Goal: Check status

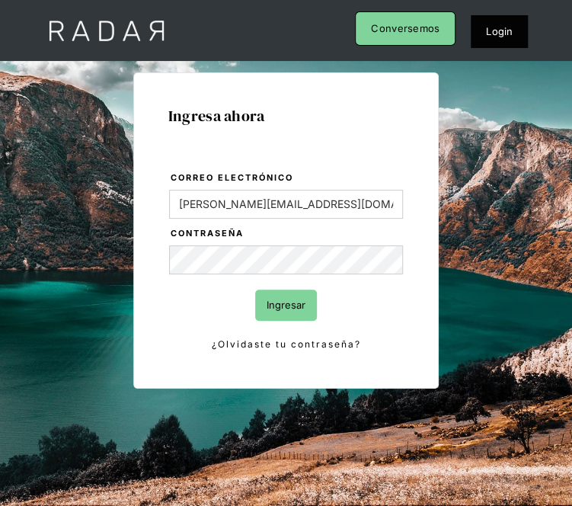
click at [289, 310] on input "Ingresar" at bounding box center [286, 304] width 62 height 31
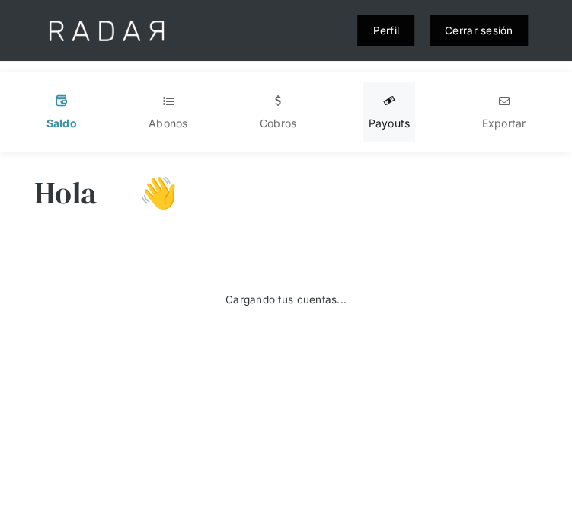
click at [379, 117] on div "Payouts" at bounding box center [389, 123] width 42 height 15
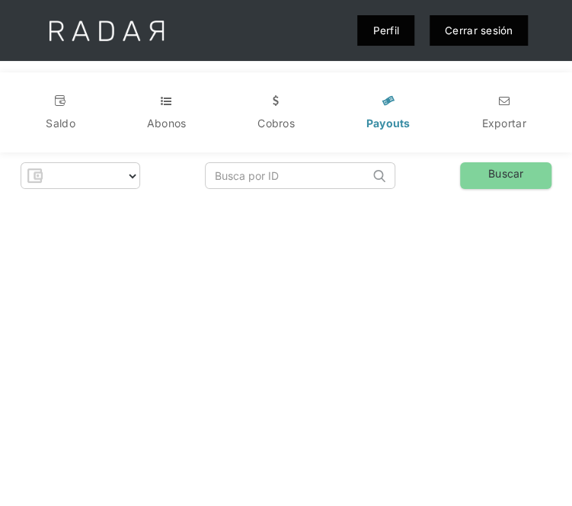
select select "prontopaga"
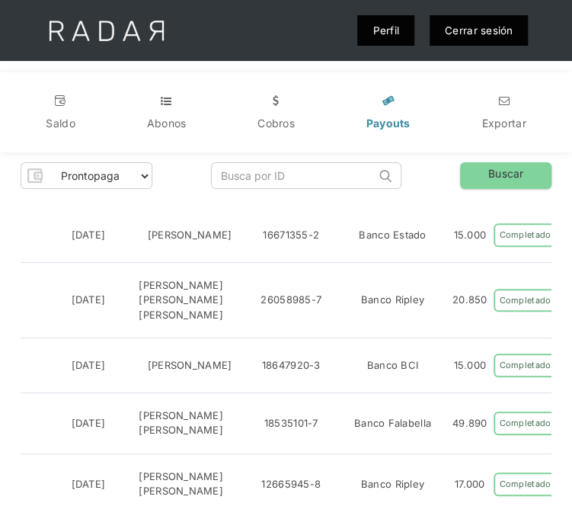
drag, startPoint x: 327, startPoint y: 81, endPoint x: 340, endPoint y: 81, distance: 12.9
click at [327, 81] on div "v Saldo t Abonos w Cobros y Payouts n Exportar" at bounding box center [286, 112] width 572 height 80
click at [286, 179] on input "search" at bounding box center [294, 175] width 164 height 25
paste input "68b87575-f0c1-425b-9124-093dfef2f1ab"
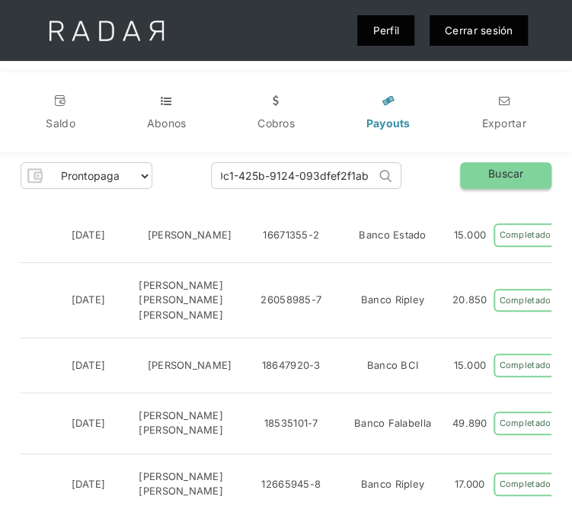
click at [471, 177] on link "Buscar" at bounding box center [505, 175] width 91 height 27
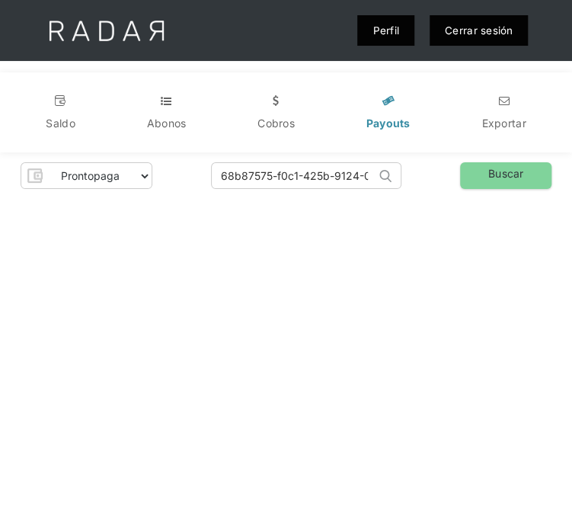
click at [222, 176] on input "68b87575-f0c1-425b-9124-093dfef2f1ab" at bounding box center [294, 175] width 164 height 25
type input "68b87575-f0c1-425b-9124-093dfef2f1ab"
click at [489, 168] on link "Buscar" at bounding box center [505, 175] width 91 height 27
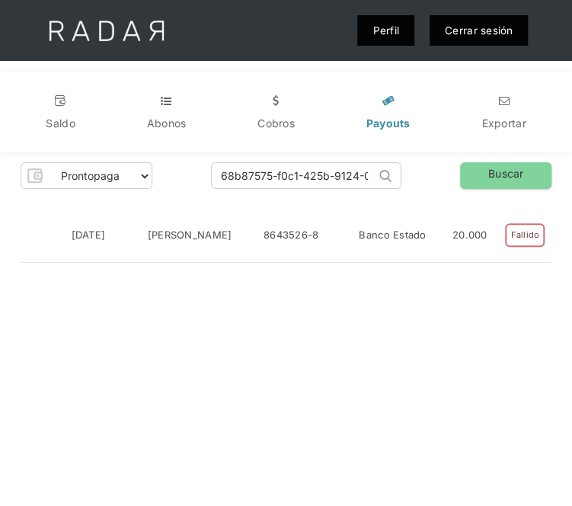
scroll to position [0, 17]
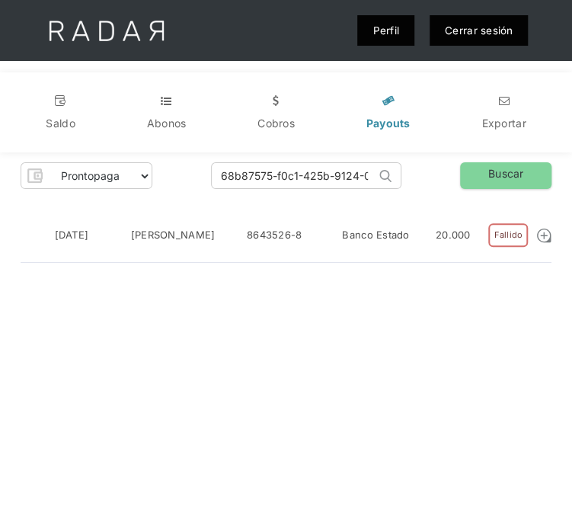
click at [365, 176] on input "68b87575-f0c1-425b-9124-093dfef2f1ab" at bounding box center [294, 175] width 164 height 25
